Goal: Task Accomplishment & Management: Use online tool/utility

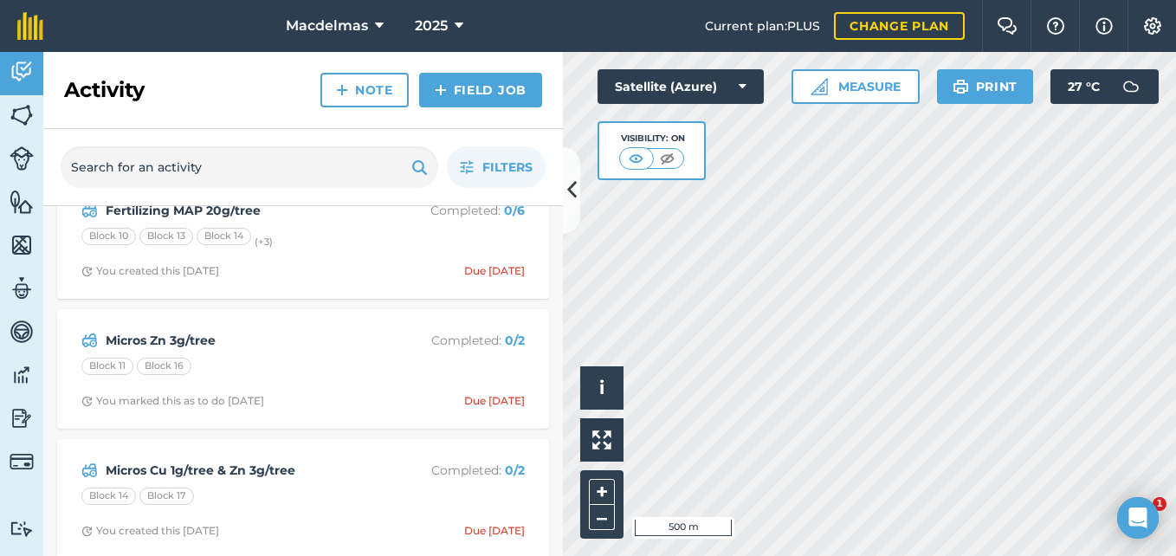
scroll to position [3550, 0]
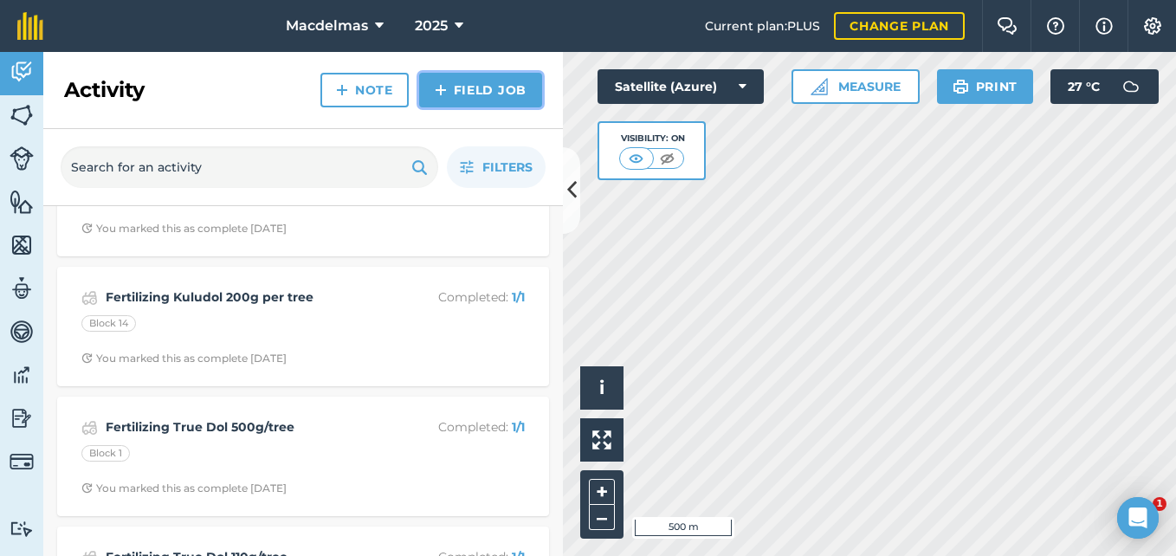
click at [485, 87] on link "Field Job" at bounding box center [480, 90] width 123 height 35
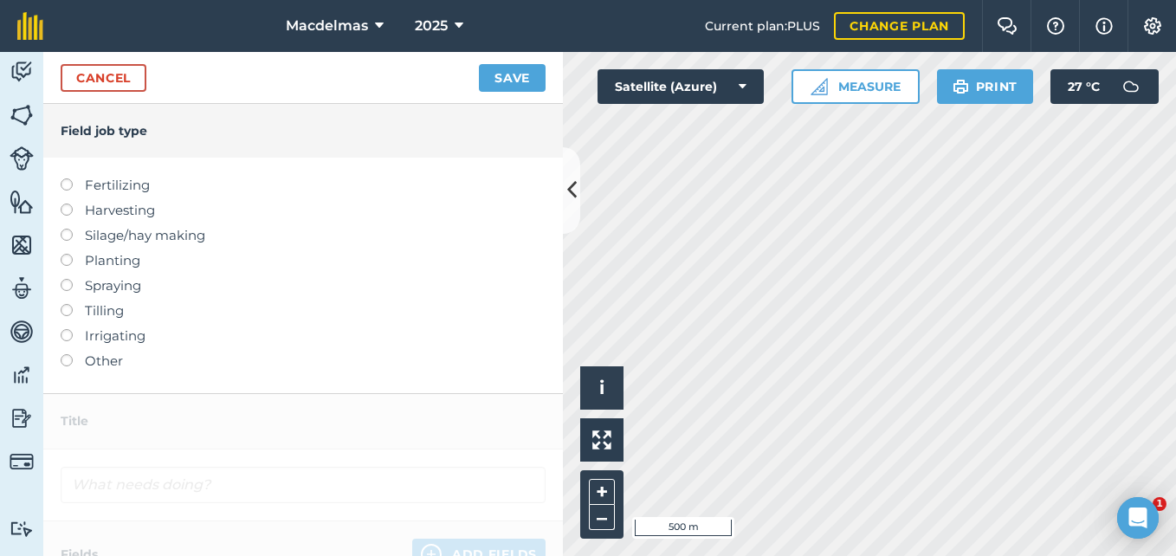
click at [65, 354] on label at bounding box center [73, 354] width 24 height 0
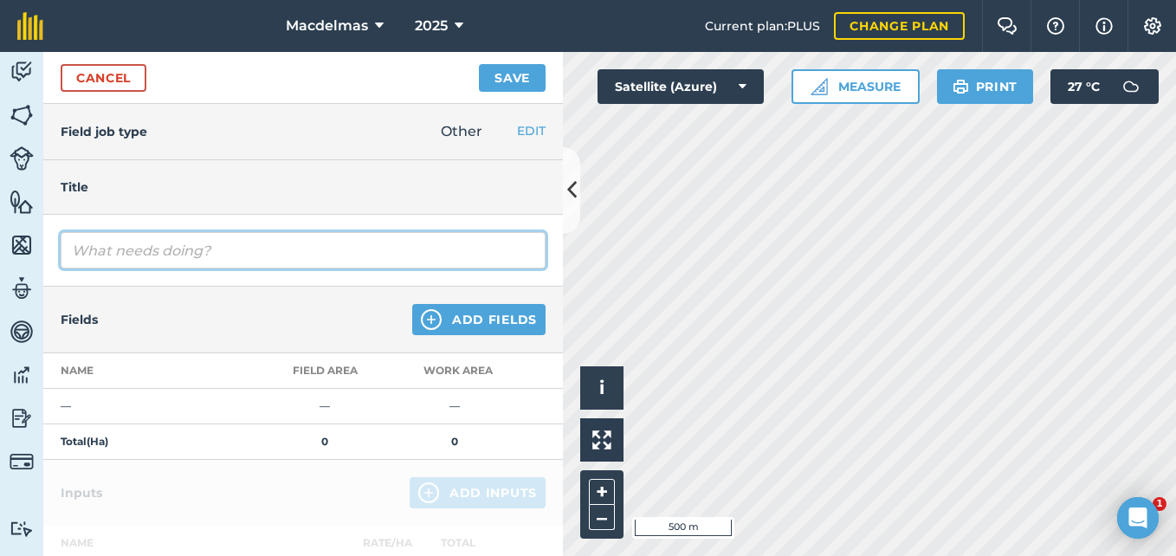
click at [100, 251] on input "text" at bounding box center [303, 250] width 485 height 36
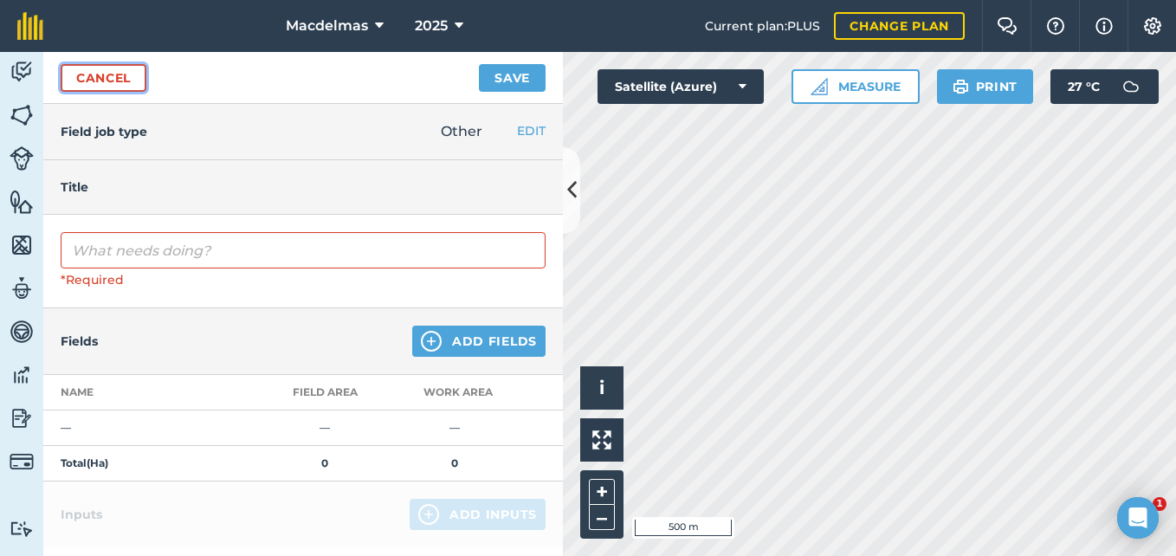
click at [133, 79] on link "Cancel" at bounding box center [104, 78] width 86 height 28
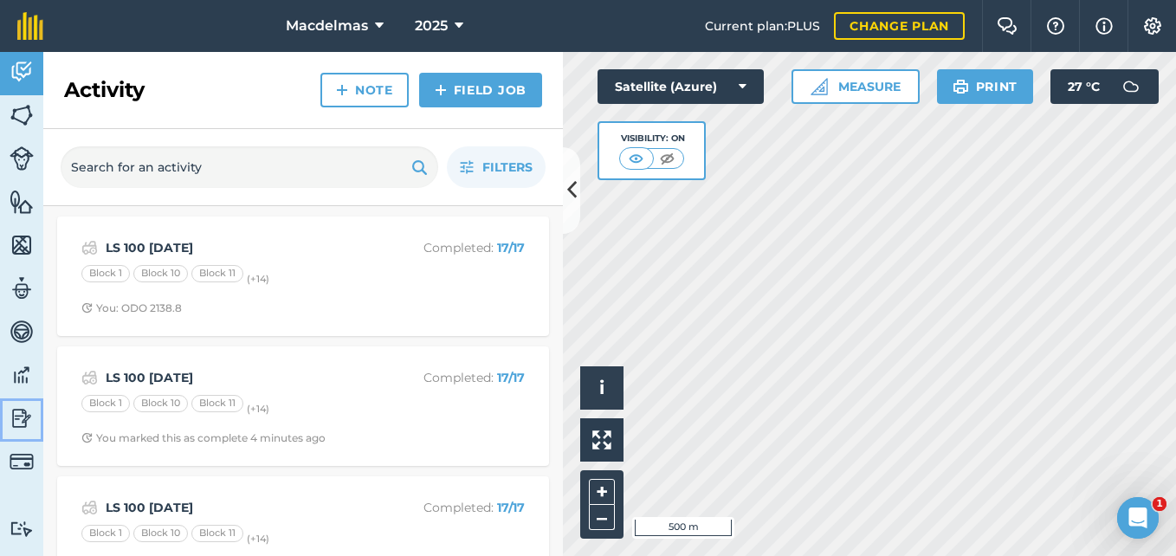
click at [19, 410] on img at bounding box center [22, 418] width 24 height 26
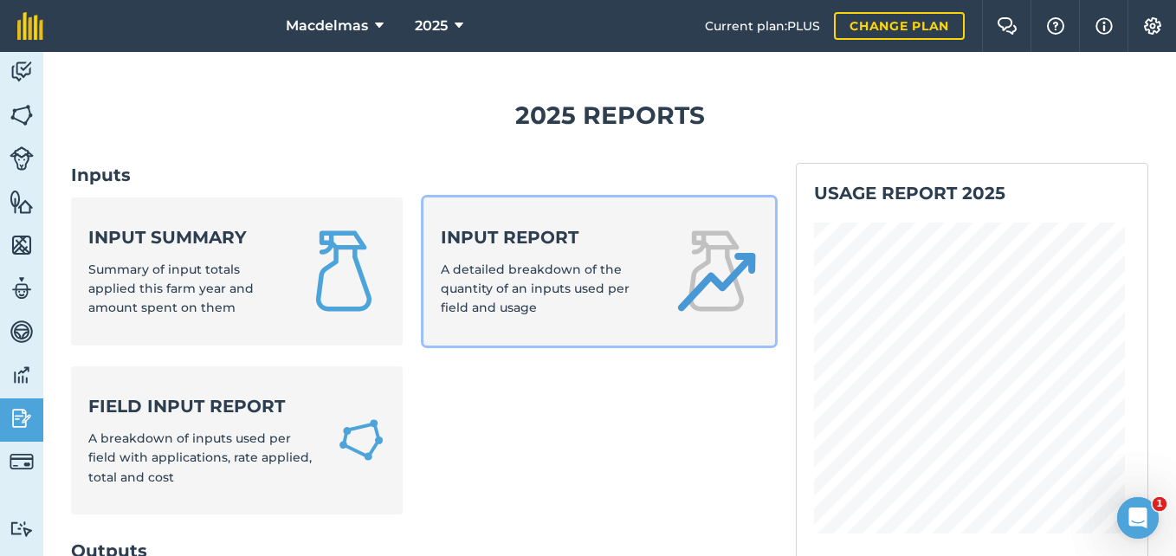
click at [474, 290] on span "A detailed breakdown of the quantity of an inputs used per field and usage" at bounding box center [535, 288] width 189 height 55
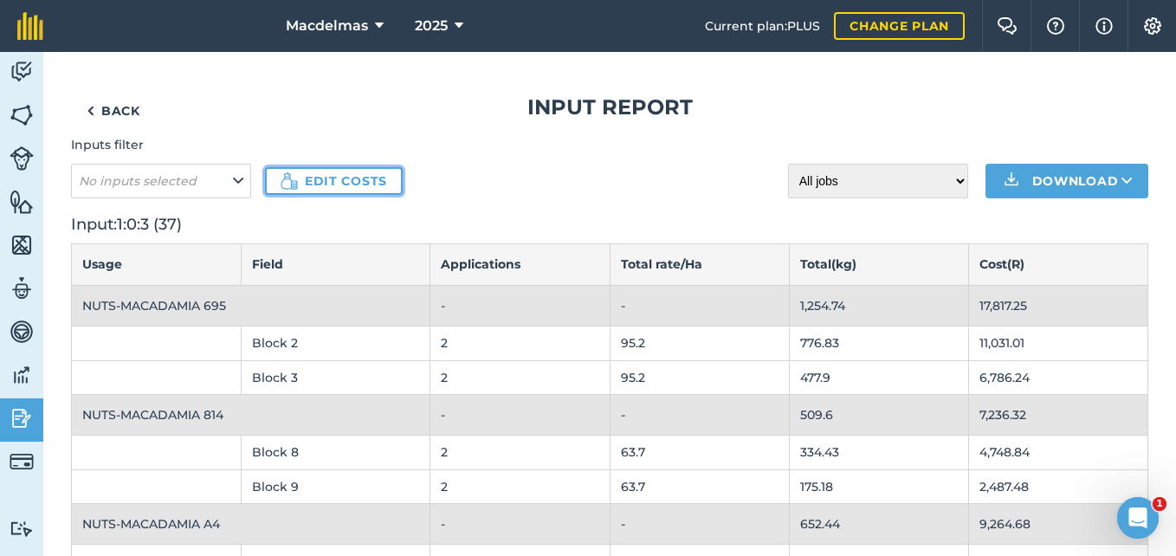
click at [356, 185] on link "Edit costs" at bounding box center [334, 181] width 138 height 28
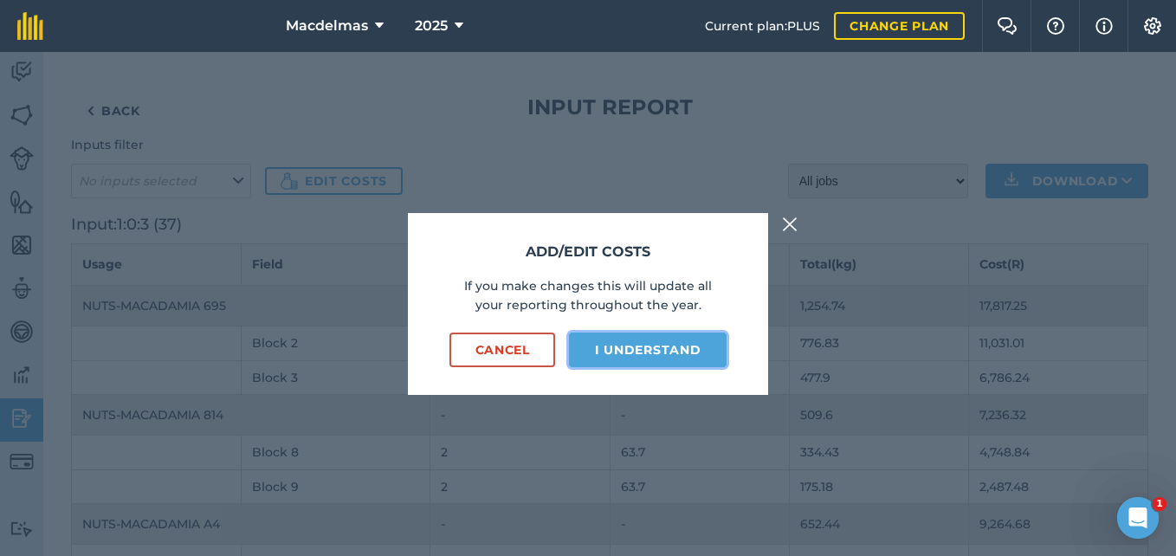
click at [633, 358] on button "I understand" at bounding box center [648, 349] width 158 height 35
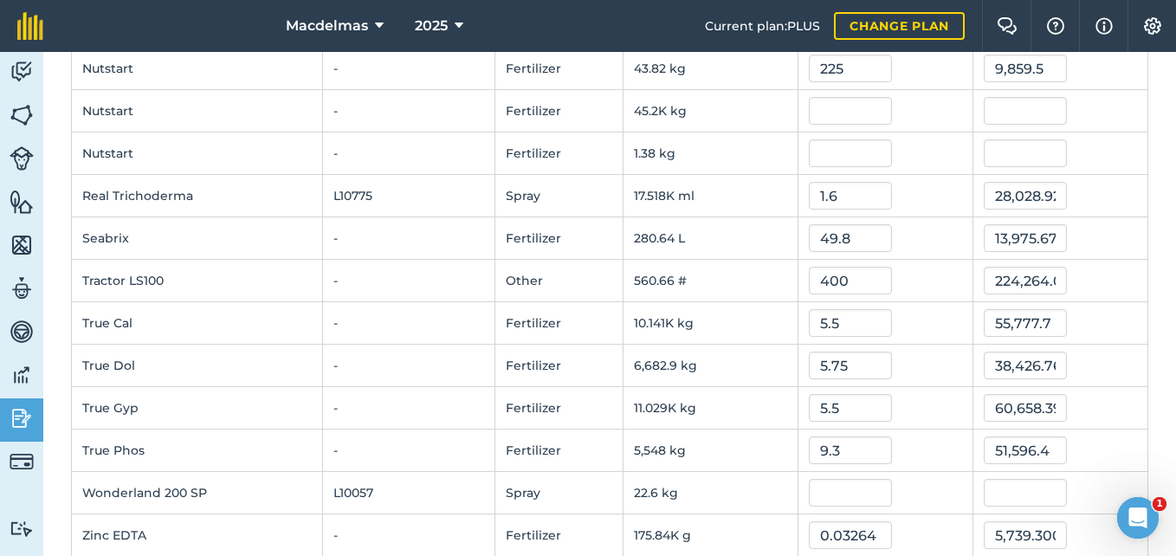
scroll to position [1210, 0]
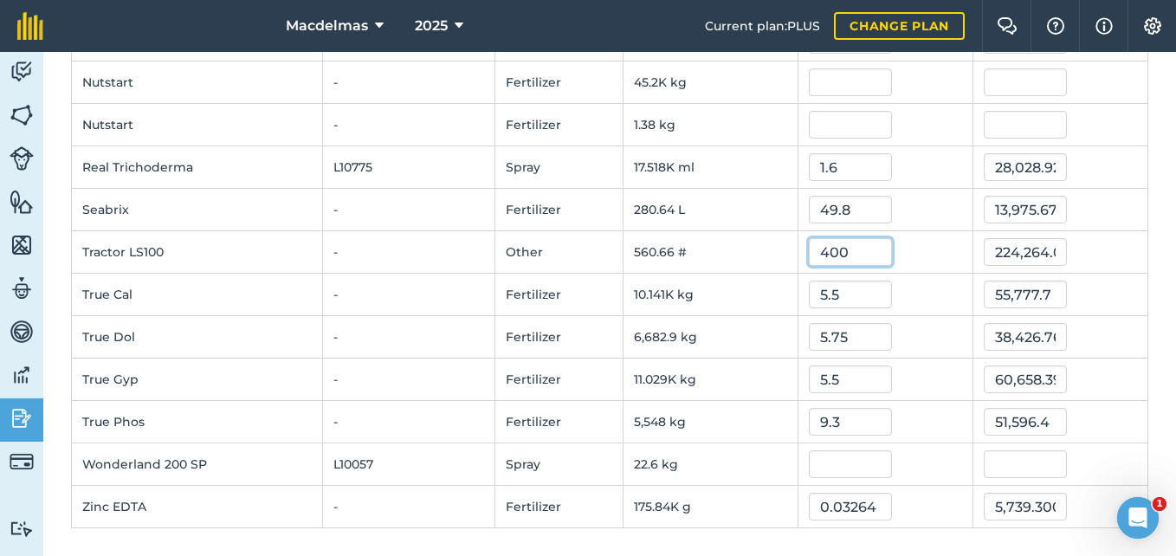
drag, startPoint x: 854, startPoint y: 253, endPoint x: 794, endPoint y: 253, distance: 59.7
click at [809, 252] on input "400" at bounding box center [850, 252] width 83 height 28
type input "470"
type input "263,510.2141"
click at [912, 287] on div "5.5" at bounding box center [885, 295] width 153 height 28
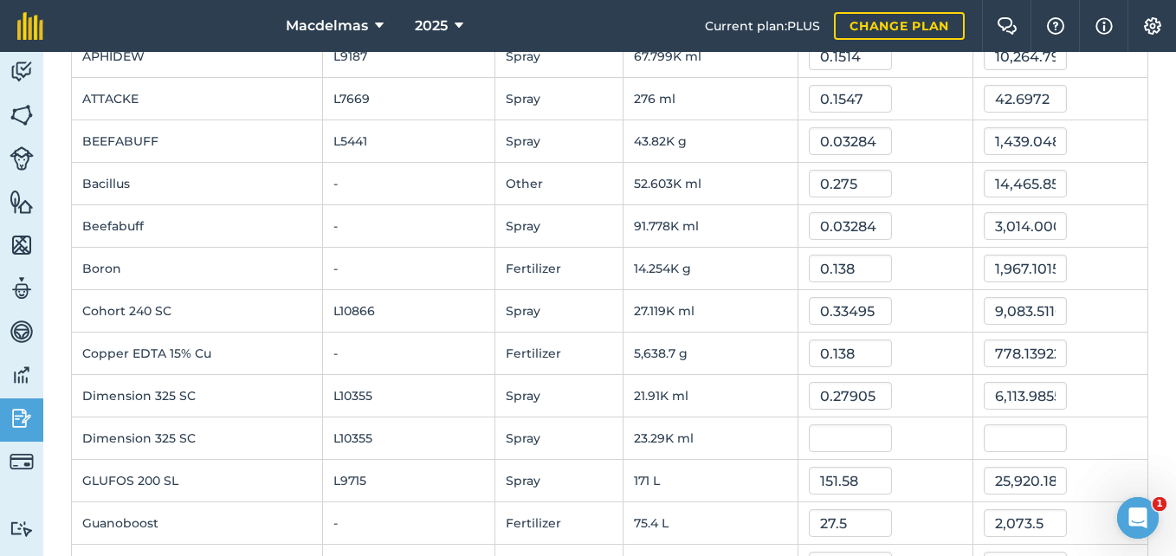
scroll to position [84, 0]
